Goal: Information Seeking & Learning: Learn about a topic

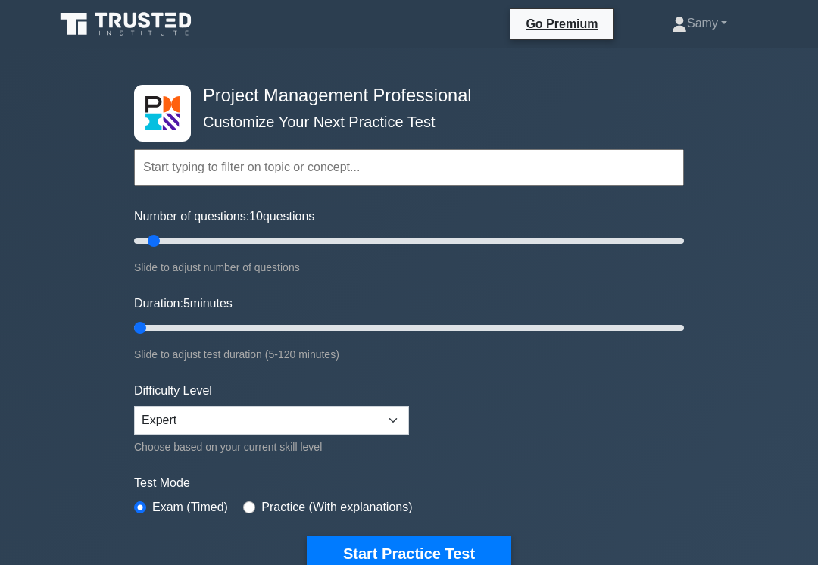
type input "5"
click at [417, 551] on button "Start Practice Test" at bounding box center [409, 553] width 205 height 35
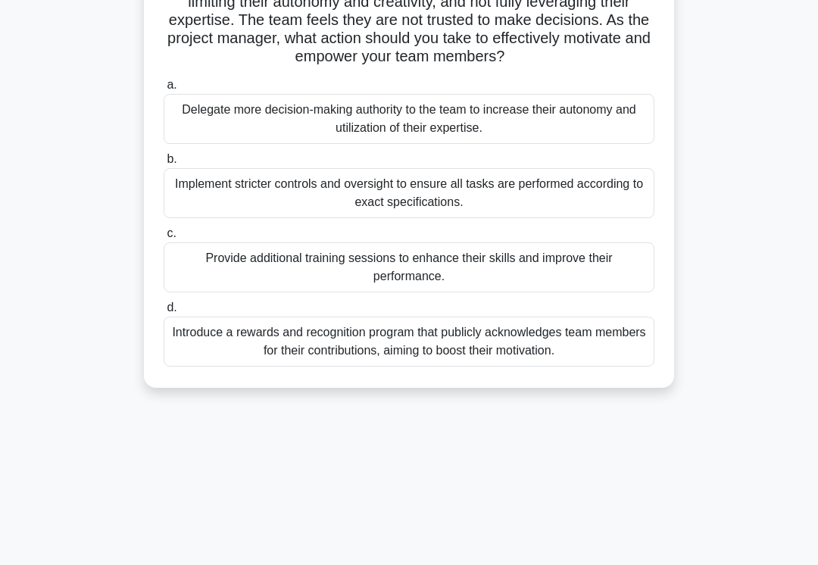
scroll to position [170, 0]
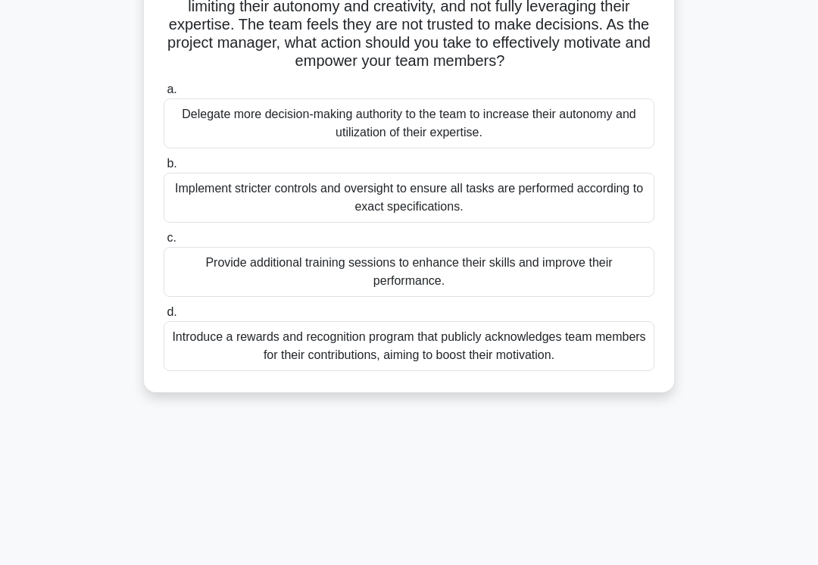
click at [460, 148] on div "Delegate more decision-making authority to the team to increase their autonomy …" at bounding box center [409, 123] width 491 height 50
click at [164, 95] on input "a. Delegate more decision-making authority to the team to increase their autono…" at bounding box center [164, 90] width 0 height 10
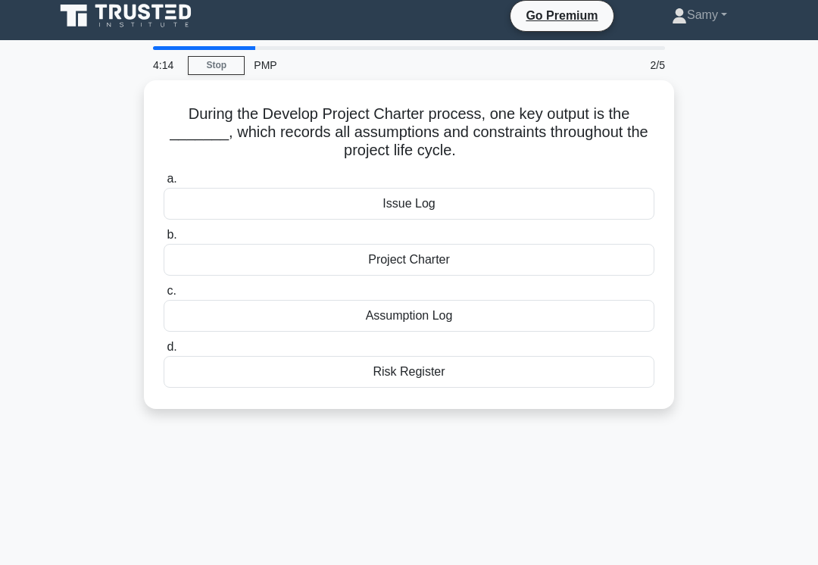
scroll to position [0, 0]
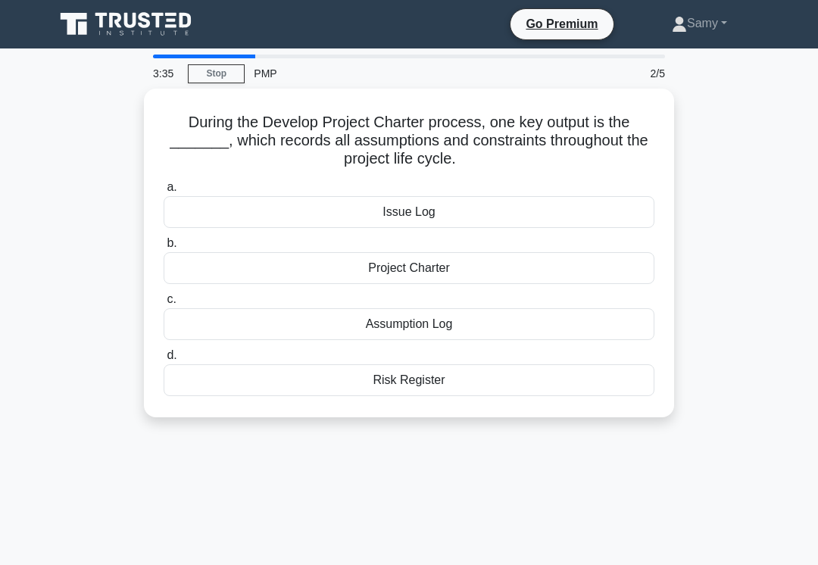
click at [489, 322] on div "Assumption Log" at bounding box center [409, 324] width 491 height 32
click at [164, 305] on input "c. Assumption Log" at bounding box center [164, 300] width 0 height 10
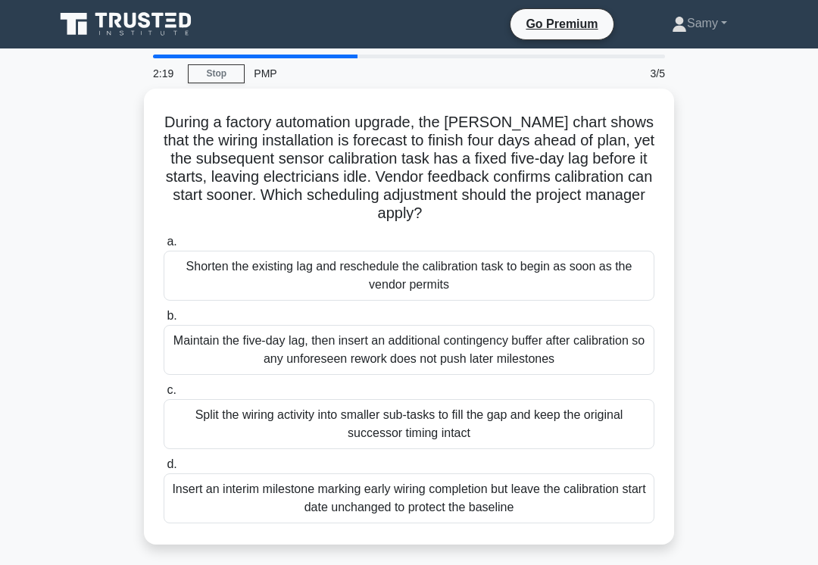
click at [573, 286] on div "Shorten the existing lag and reschedule the calibration task to begin as soon a…" at bounding box center [409, 276] width 491 height 50
click at [164, 247] on input "a. Shorten the existing lag and reschedule the calibration task to begin as soo…" at bounding box center [164, 242] width 0 height 10
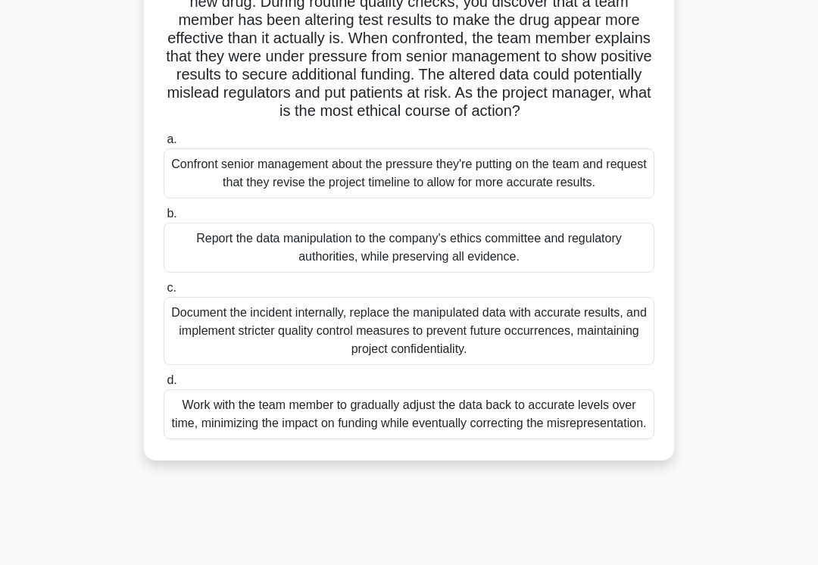
scroll to position [140, 0]
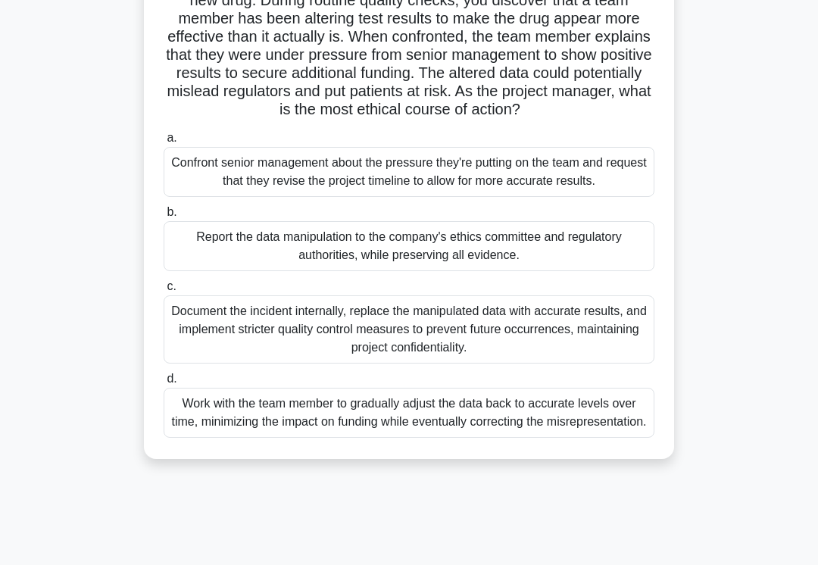
click at [572, 271] on div "Report the data manipulation to the company's ethics committee and regulatory a…" at bounding box center [409, 246] width 491 height 50
click at [164, 217] on input "b. Report the data manipulation to the company's ethics committee and regulator…" at bounding box center [164, 213] width 0 height 10
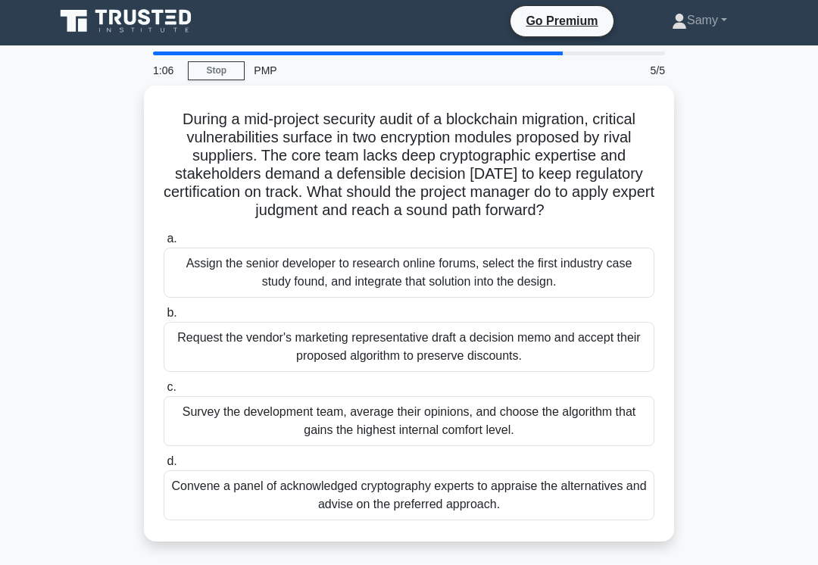
scroll to position [0, 0]
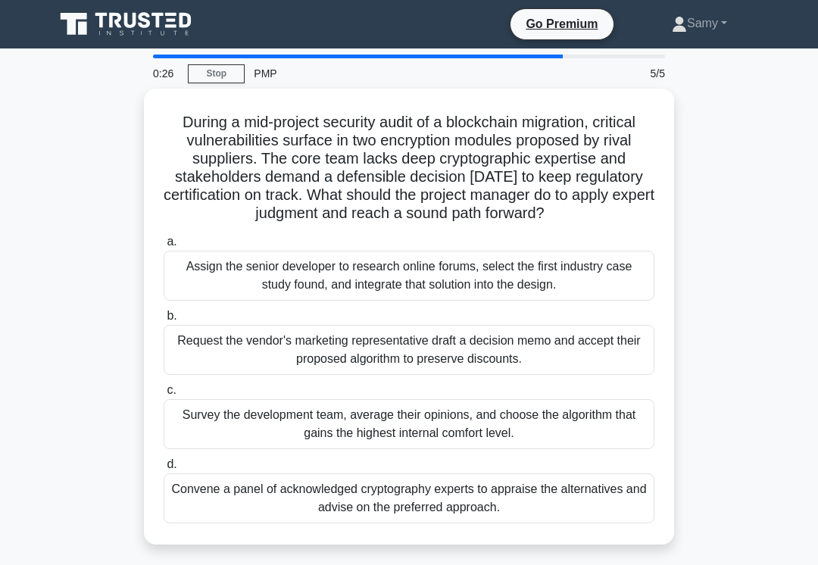
click at [628, 519] on div "Convene a panel of acknowledged cryptography experts to appraise the alternativ…" at bounding box center [409, 498] width 491 height 50
click at [164, 470] on input "d. Convene a panel of acknowledged cryptography experts to appraise the alterna…" at bounding box center [164, 465] width 0 height 10
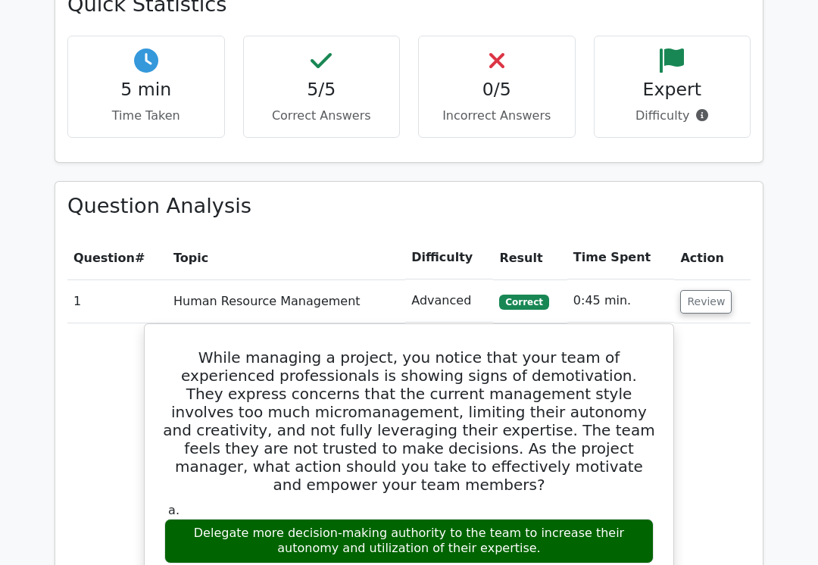
click at [707, 291] on button "Review" at bounding box center [706, 302] width 52 height 23
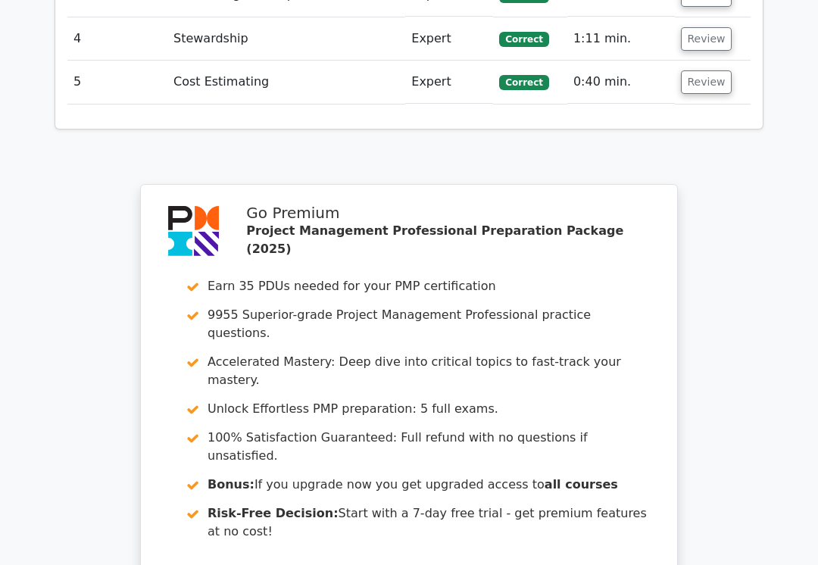
scroll to position [1617, 0]
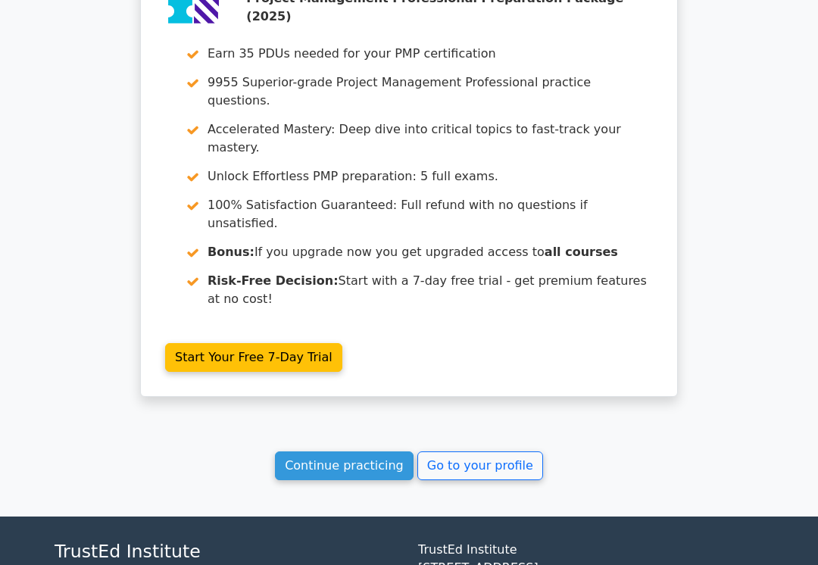
click at [483, 451] on link "Go to your profile" at bounding box center [480, 465] width 126 height 29
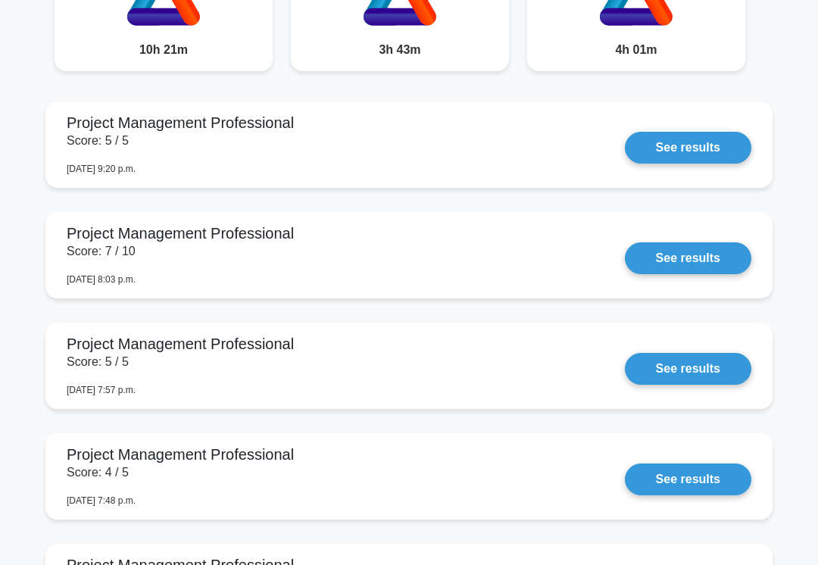
scroll to position [1398, 0]
click at [707, 164] on link "See results" at bounding box center [688, 148] width 127 height 32
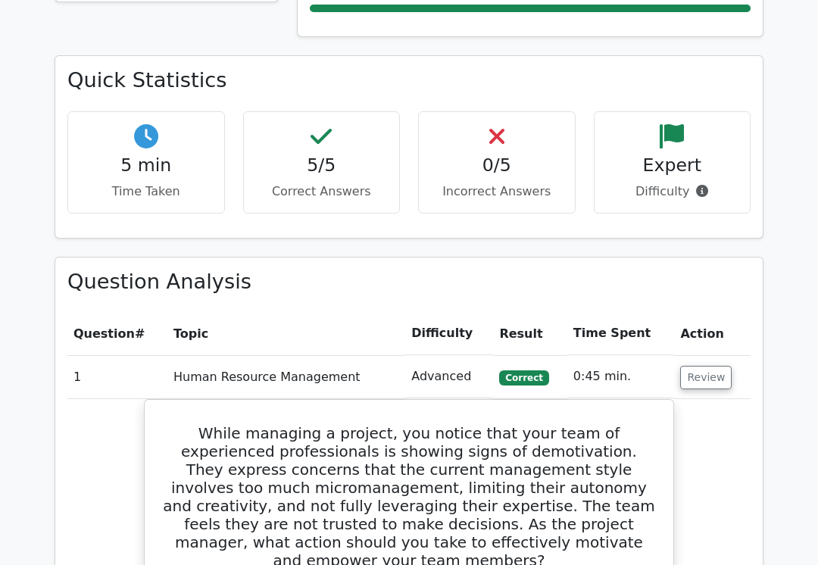
scroll to position [916, 0]
click at [701, 366] on button "Review" at bounding box center [706, 377] width 52 height 23
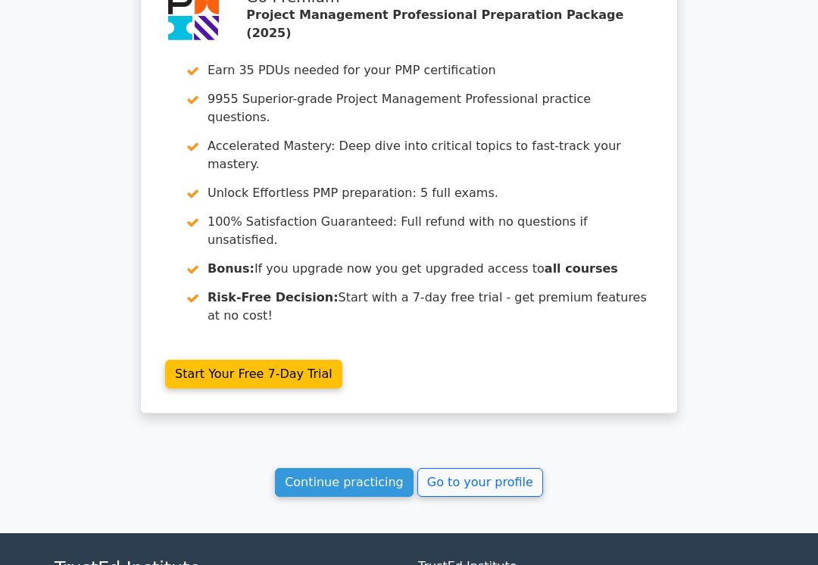
scroll to position [1591, 0]
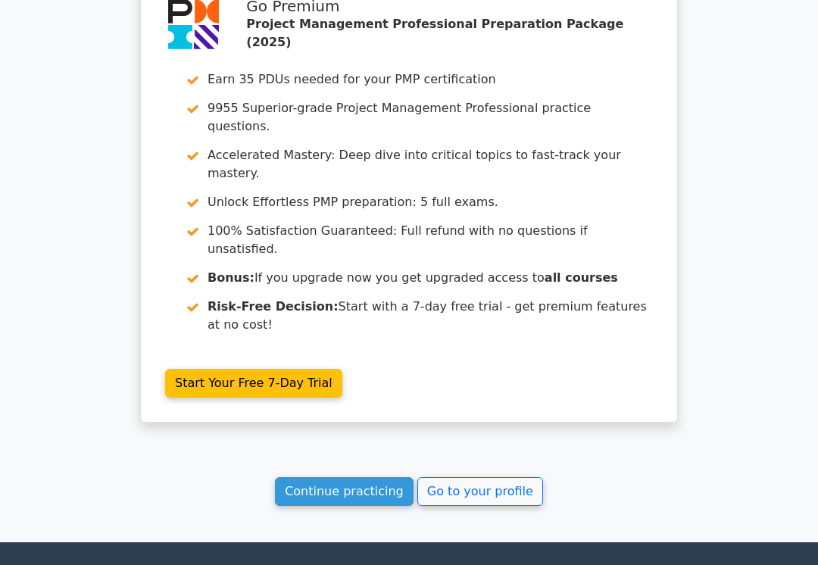
click at [486, 478] on link "Go to your profile" at bounding box center [480, 492] width 126 height 29
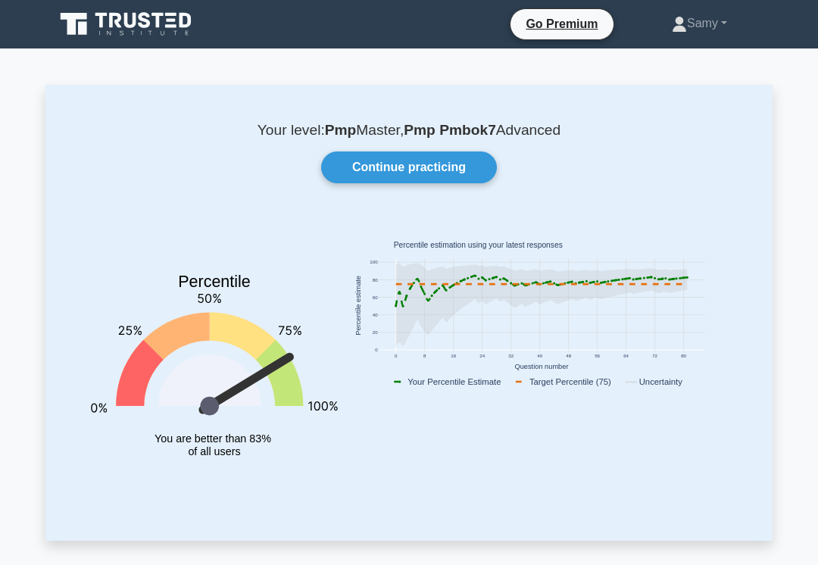
click at [423, 168] on link "Continue practicing" at bounding box center [409, 167] width 176 height 32
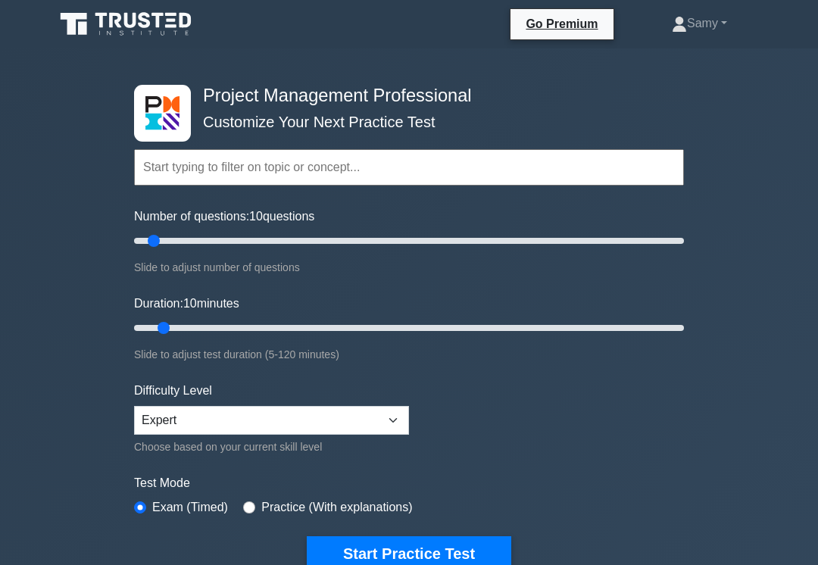
click at [471, 552] on button "Start Practice Test" at bounding box center [409, 553] width 205 height 35
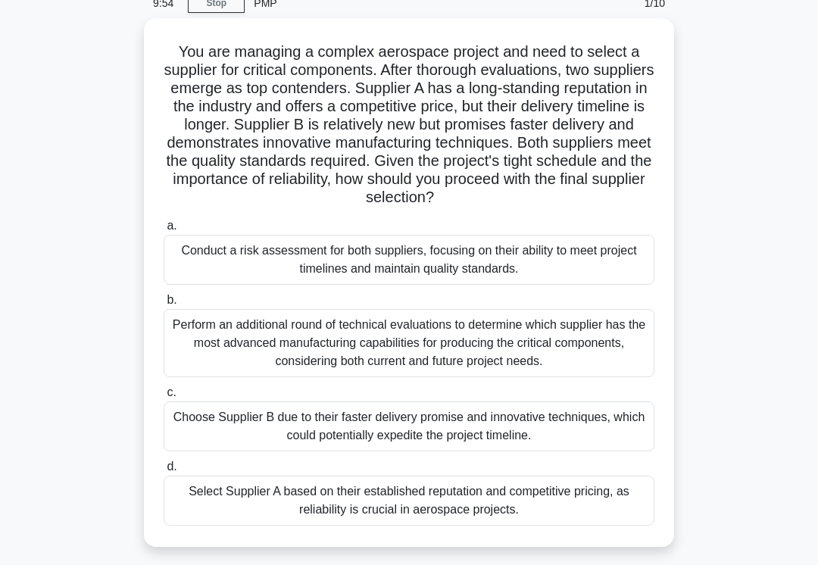
scroll to position [71, 0]
click at [595, 282] on div "Conduct a risk assessment for both suppliers, focusing on their ability to meet…" at bounding box center [409, 259] width 491 height 50
click at [164, 230] on input "a. Conduct a risk assessment for both suppliers, focusing on their ability to m…" at bounding box center [164, 225] width 0 height 10
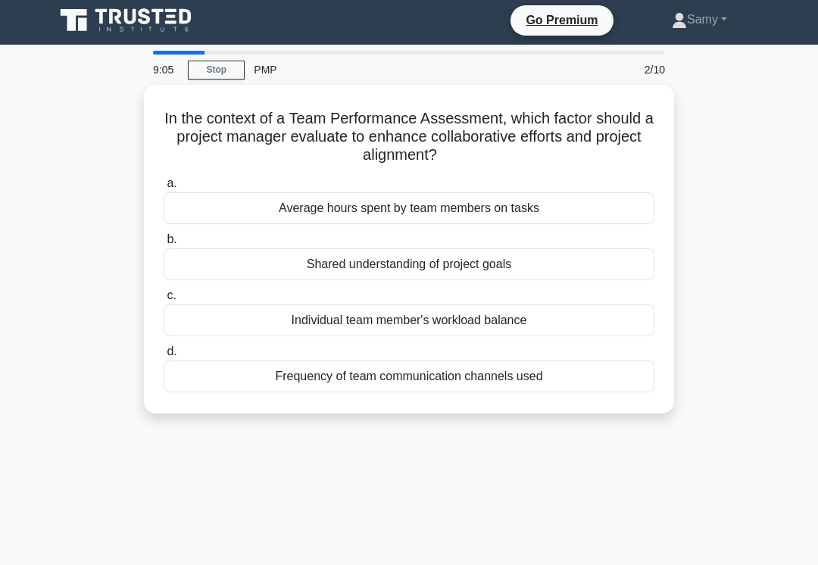
scroll to position [5, 0]
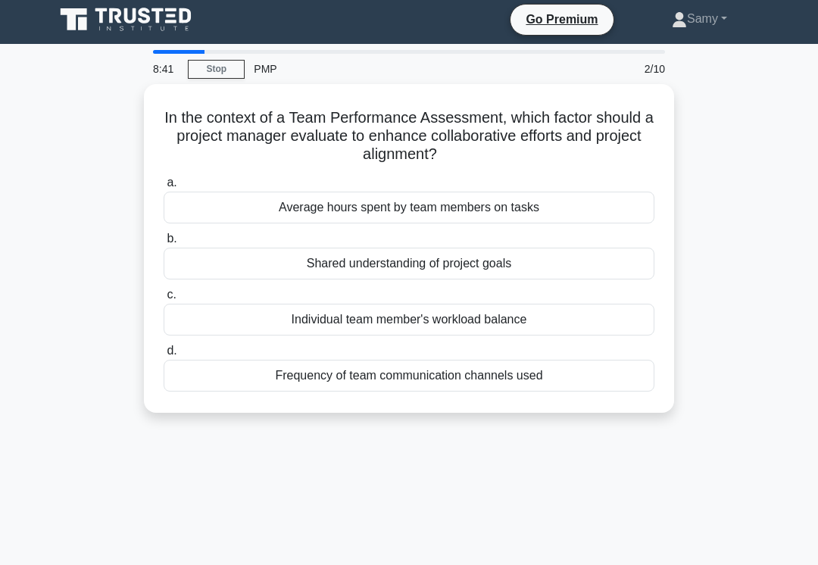
click at [597, 267] on div "Shared understanding of project goals" at bounding box center [409, 264] width 491 height 32
click at [164, 244] on input "b. Shared understanding of project goals" at bounding box center [164, 239] width 0 height 10
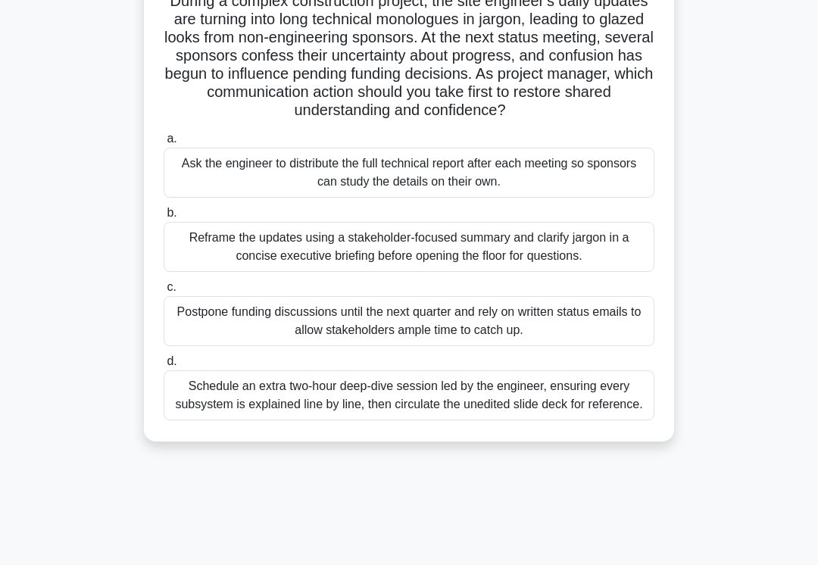
scroll to position [126, 0]
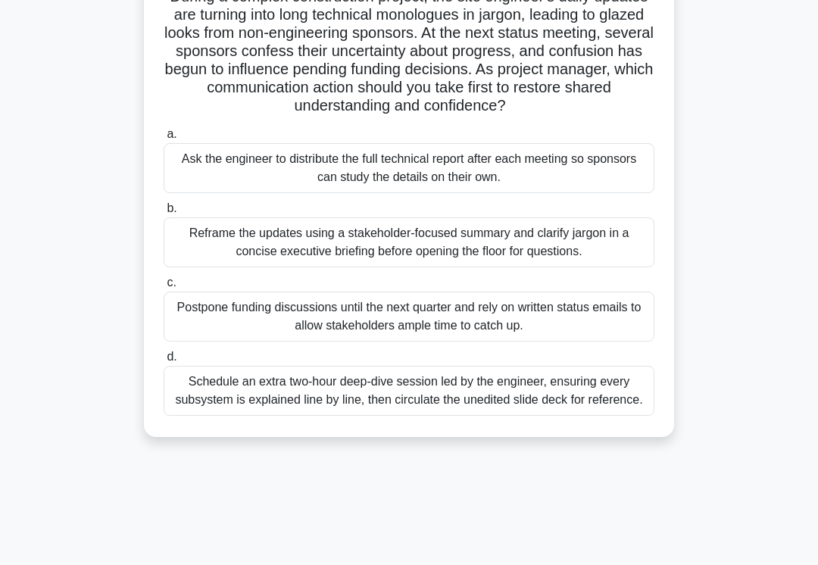
click at [469, 261] on div "Reframe the updates using a stakeholder-focused summary and clarify jargon in a…" at bounding box center [409, 242] width 491 height 50
click at [164, 214] on input "b. Reframe the updates using a stakeholder-focused summary and clarify jargon i…" at bounding box center [164, 209] width 0 height 10
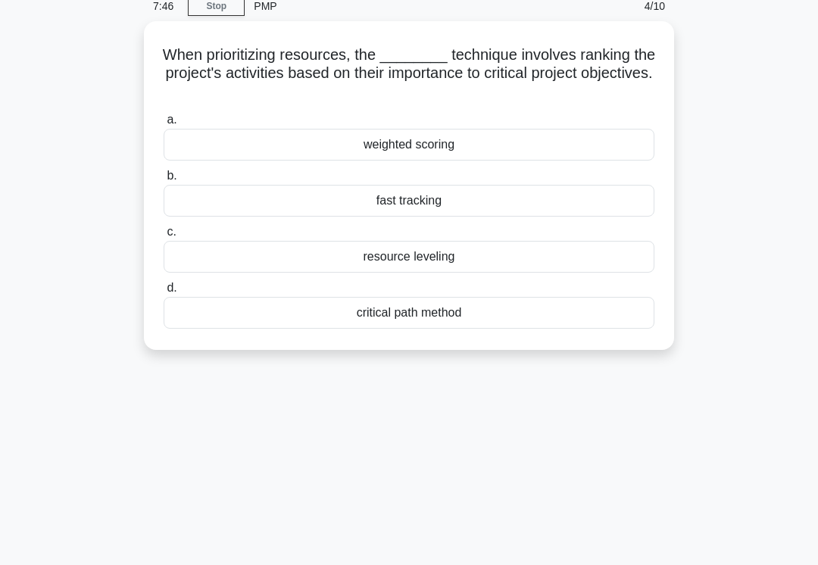
scroll to position [0, 0]
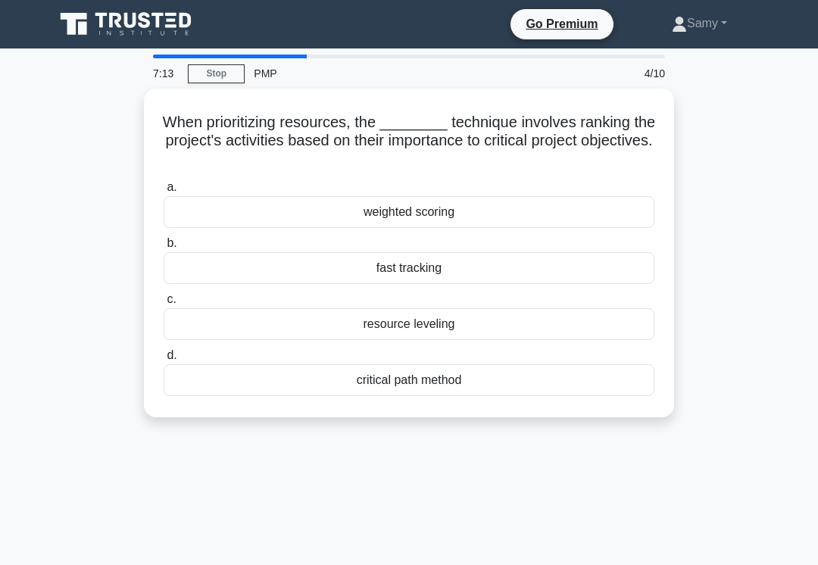
click at [608, 212] on div "weighted scoring" at bounding box center [409, 212] width 491 height 32
click at [164, 192] on input "a. weighted scoring" at bounding box center [164, 188] width 0 height 10
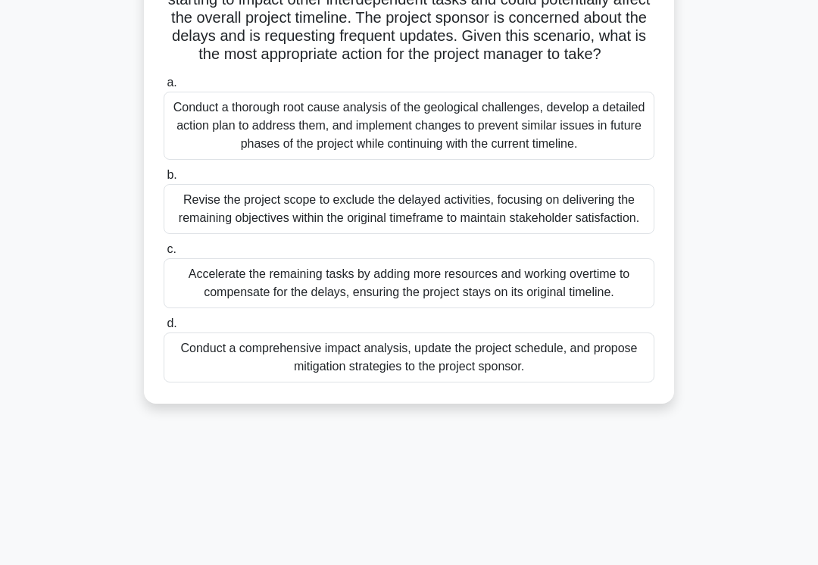
scroll to position [177, 0]
click at [611, 160] on div "Conduct a thorough root cause analysis of the geological challenges, develop a …" at bounding box center [409, 126] width 491 height 68
click at [164, 88] on input "a. Conduct a thorough root cause analysis of the geological challenges, develop…" at bounding box center [164, 83] width 0 height 10
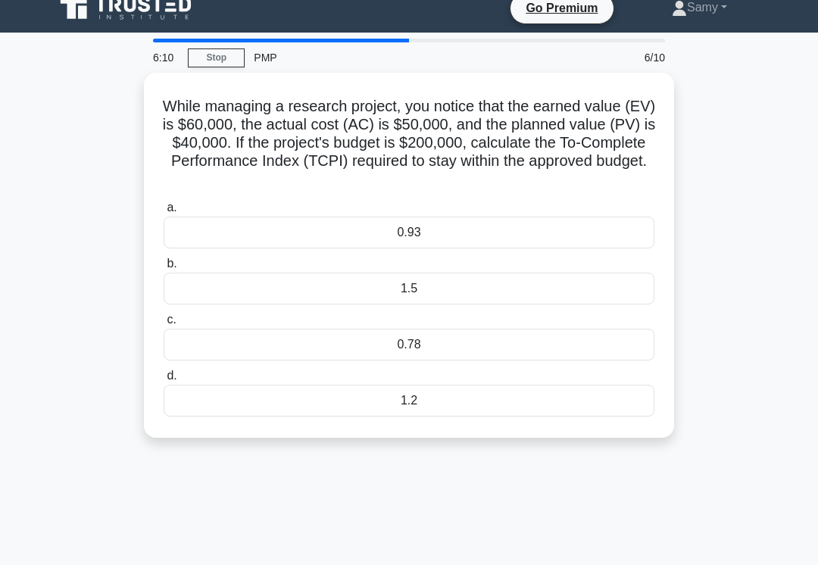
scroll to position [17, 0]
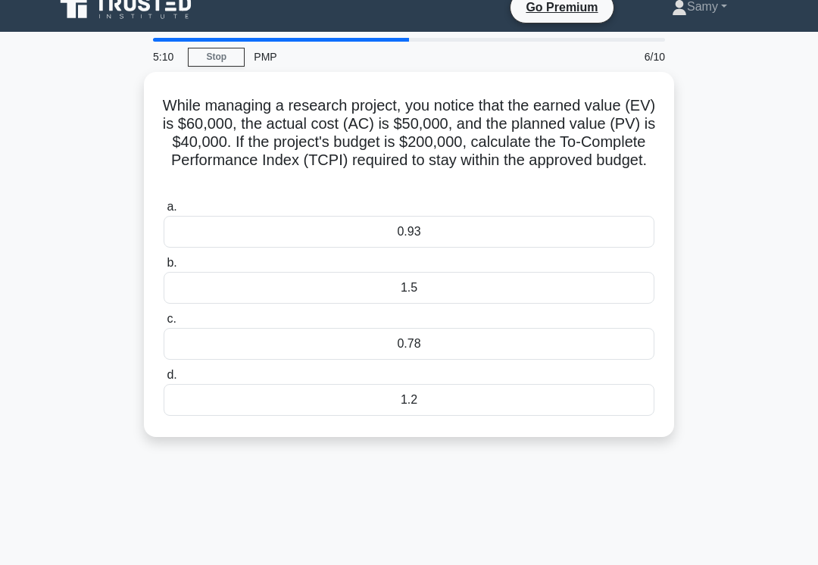
click at [489, 345] on div "0.78" at bounding box center [409, 344] width 491 height 32
click at [164, 324] on input "c. 0.78" at bounding box center [164, 319] width 0 height 10
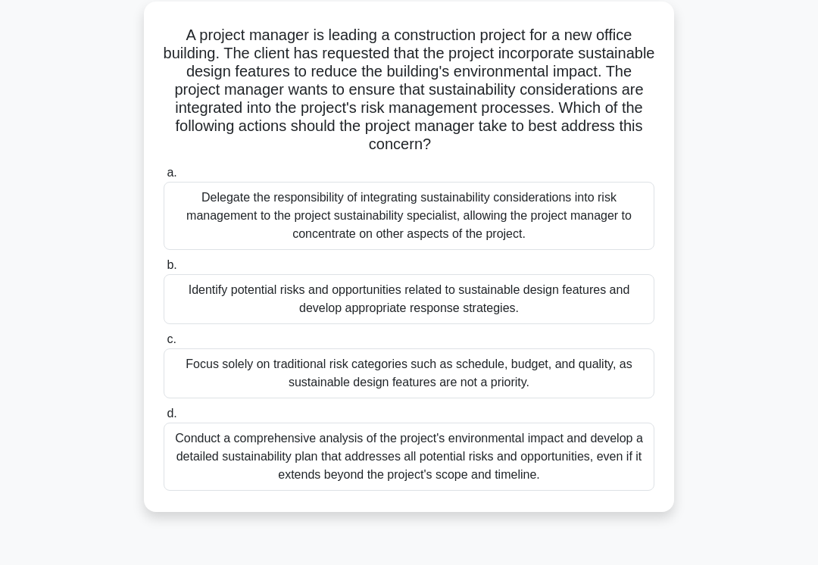
scroll to position [76, 0]
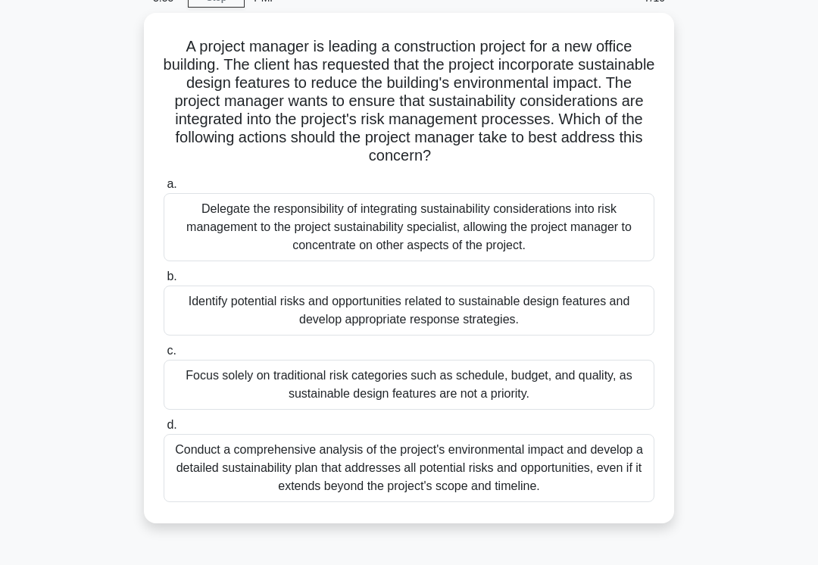
click at [612, 333] on div "Identify potential risks and opportunities related to sustainable design featur…" at bounding box center [409, 311] width 491 height 50
click at [164, 282] on input "b. Identify potential risks and opportunities related to sustainable design fea…" at bounding box center [164, 277] width 0 height 10
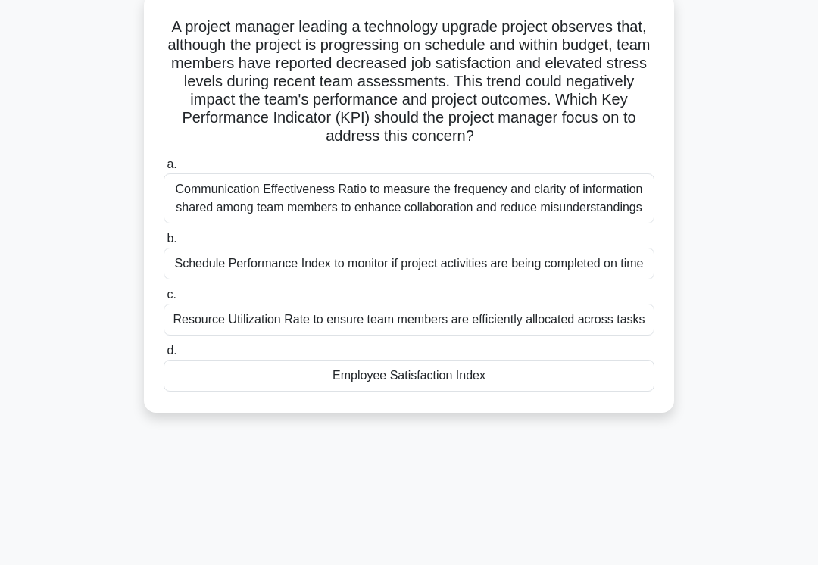
scroll to position [97, 0]
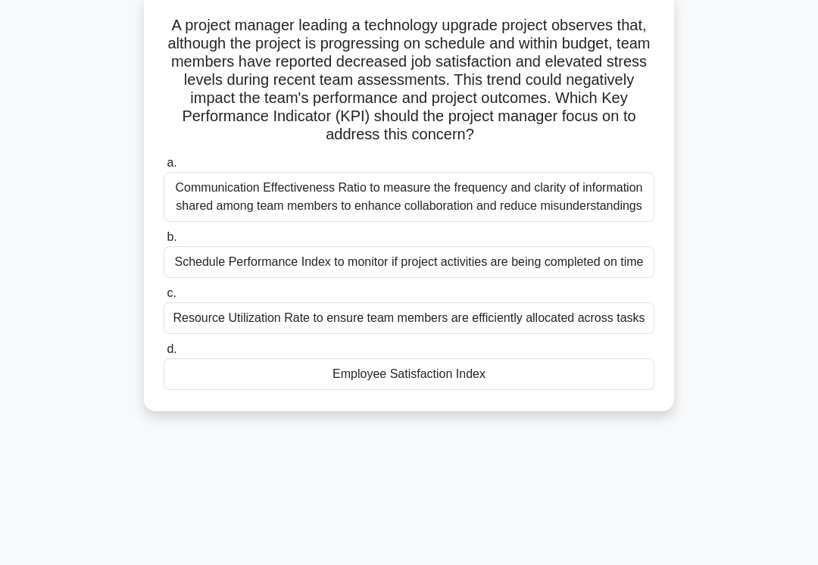
click at [579, 390] on div "Employee Satisfaction Index" at bounding box center [409, 374] width 491 height 32
click at [164, 355] on input "d. Employee Satisfaction Index" at bounding box center [164, 350] width 0 height 10
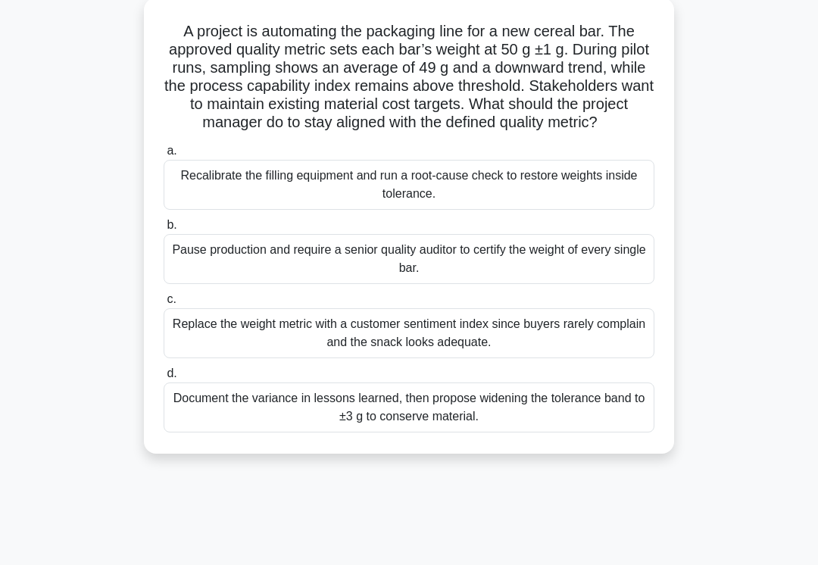
scroll to position [80, 0]
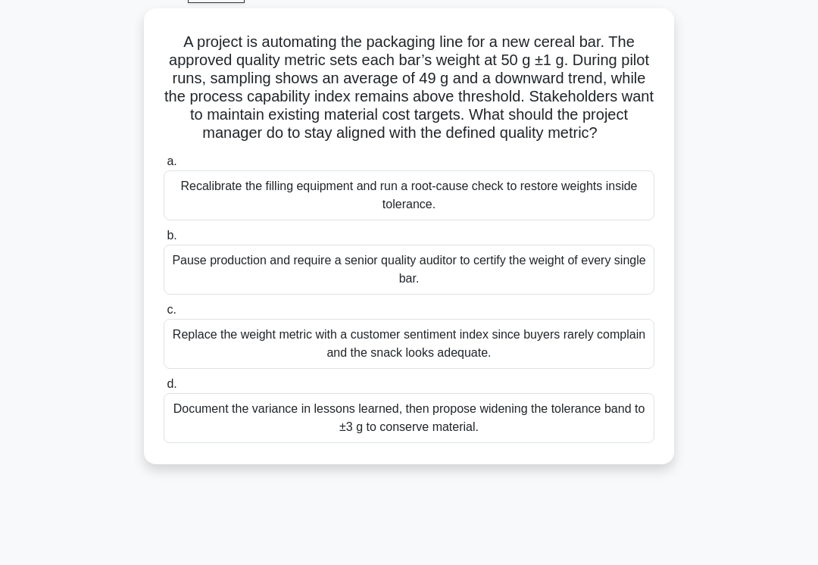
click at [626, 217] on div "Recalibrate the filling equipment and run a root-cause check to restore weights…" at bounding box center [409, 195] width 491 height 50
click at [164, 167] on input "a. Recalibrate the filling equipment and run a root-cause check to restore weig…" at bounding box center [164, 162] width 0 height 10
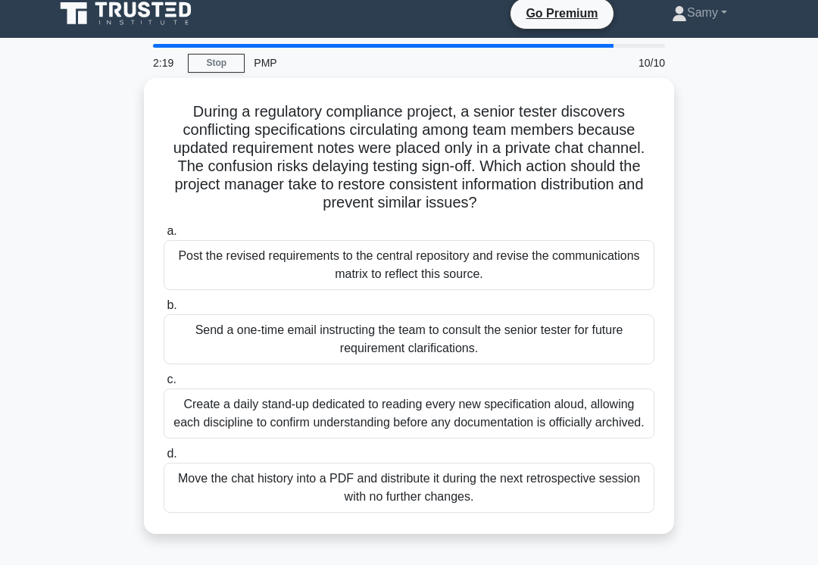
scroll to position [0, 0]
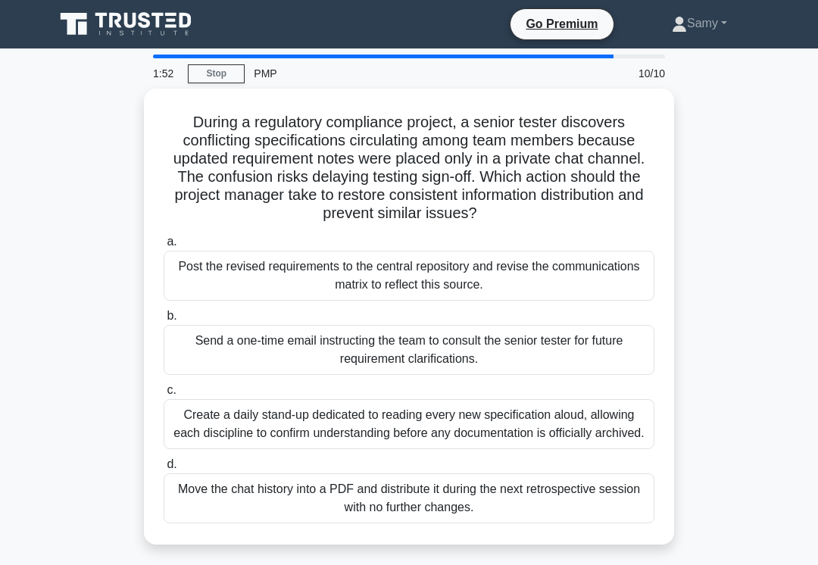
click at [517, 299] on div "Post the revised requirements to the central repository and revise the communic…" at bounding box center [409, 276] width 491 height 50
click at [164, 247] on input "a. Post the revised requirements to the central repository and revise the commu…" at bounding box center [164, 242] width 0 height 10
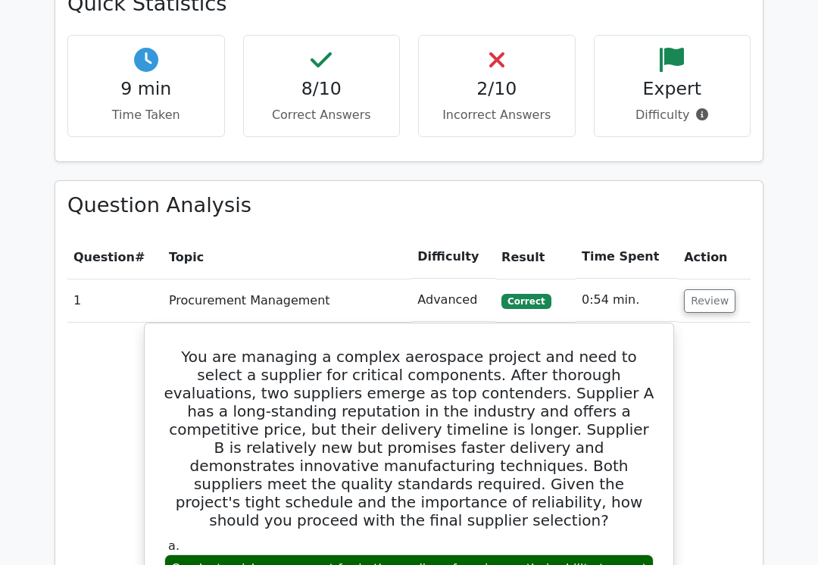
click at [712, 289] on button "Review" at bounding box center [710, 300] width 52 height 23
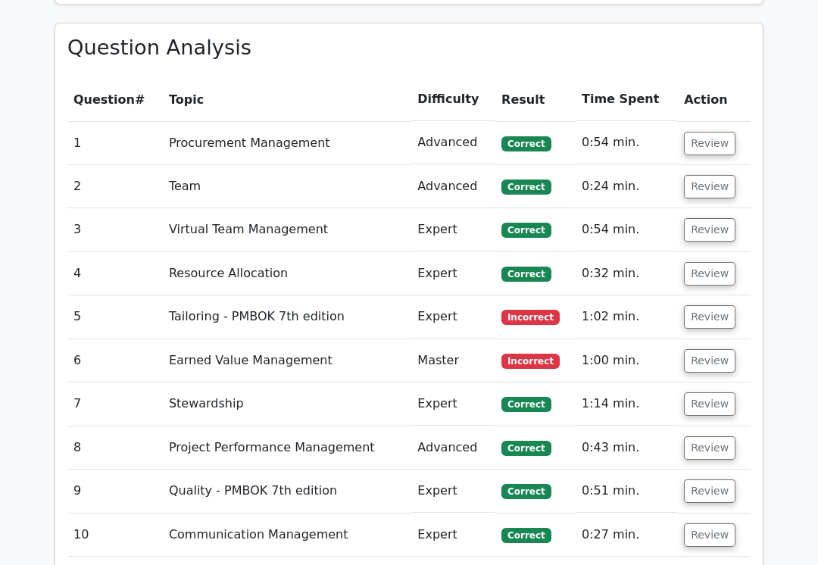
scroll to position [1354, 0]
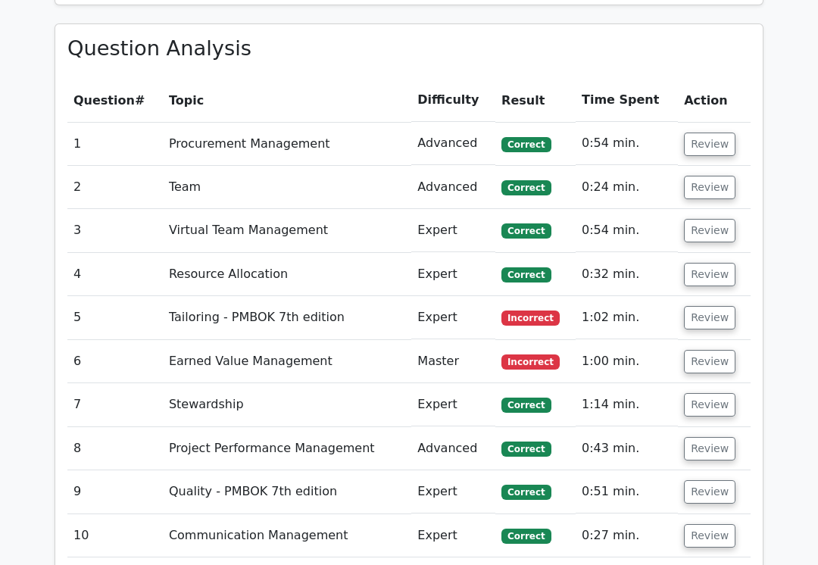
click at [709, 350] on button "Review" at bounding box center [710, 361] width 52 height 23
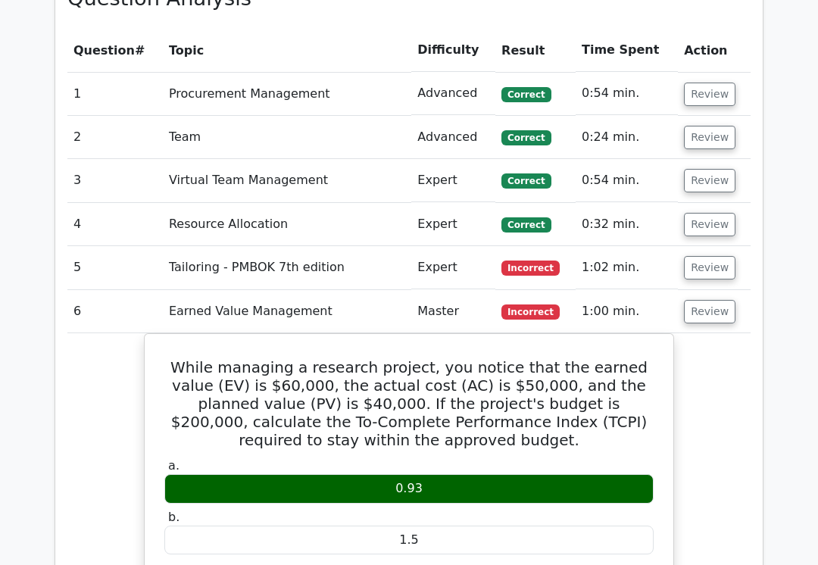
scroll to position [1404, 0]
click at [714, 300] on button "Review" at bounding box center [710, 311] width 52 height 23
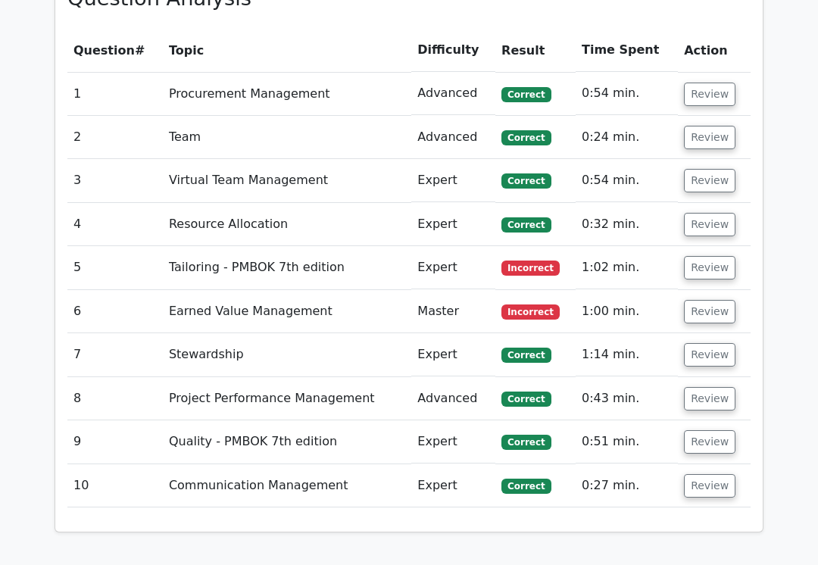
click at [714, 256] on button "Review" at bounding box center [710, 267] width 52 height 23
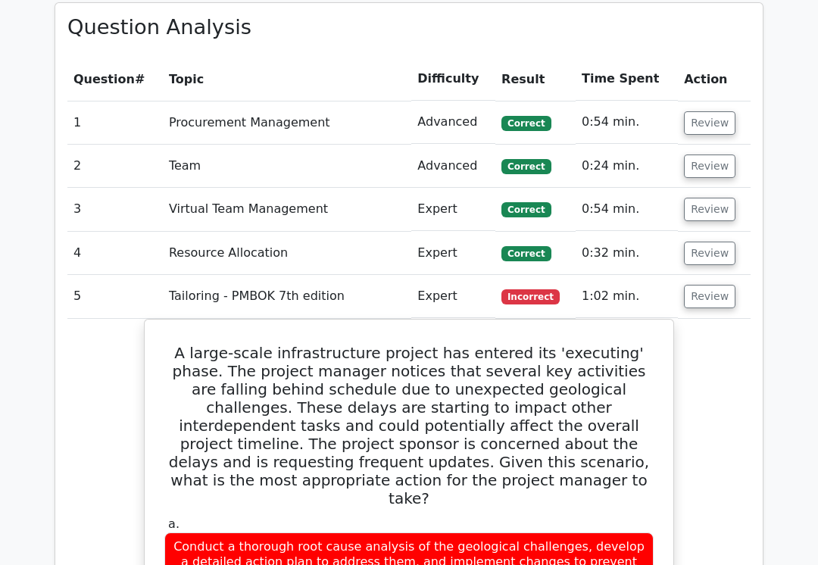
scroll to position [1366, 0]
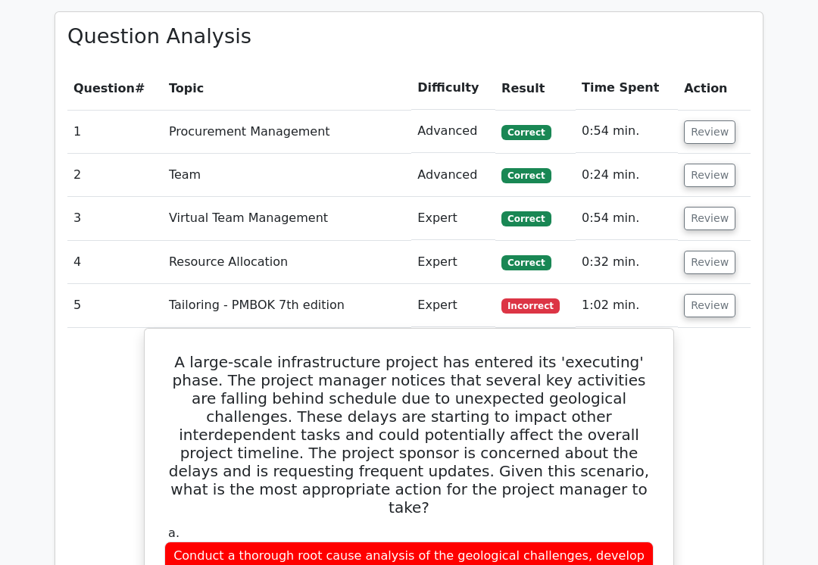
click at [699, 294] on button "Review" at bounding box center [710, 305] width 52 height 23
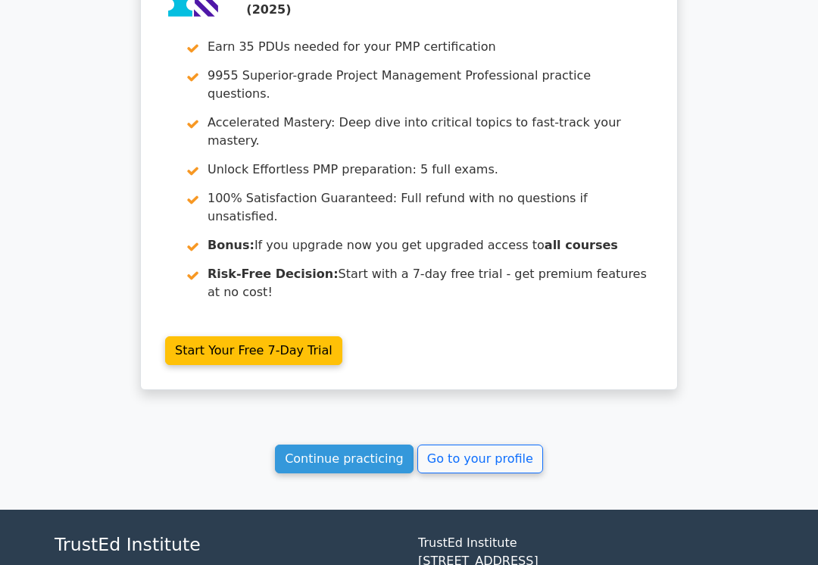
scroll to position [2045, 0]
click at [498, 445] on link "Go to your profile" at bounding box center [480, 459] width 126 height 29
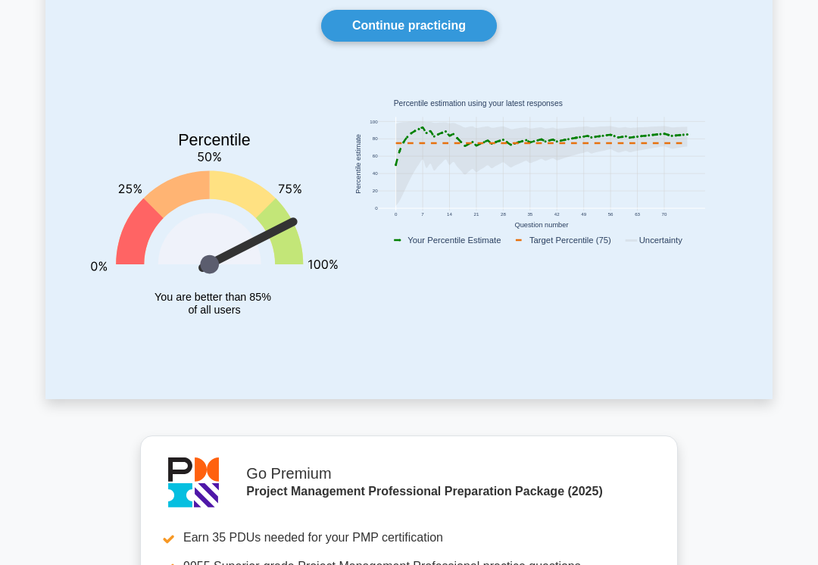
scroll to position [141, 0]
